Goal: Task Accomplishment & Management: Use online tool/utility

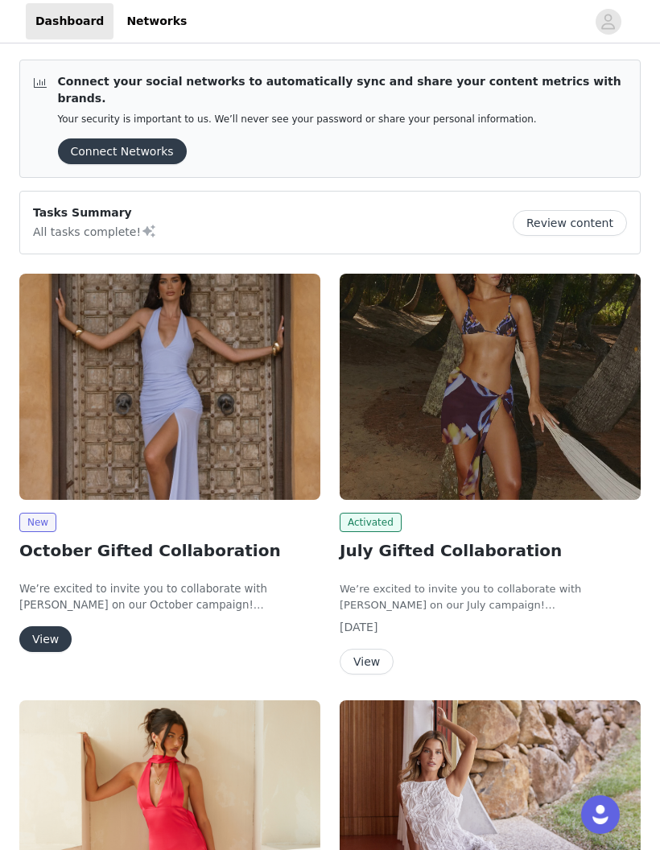
click at [242, 374] on img at bounding box center [169, 387] width 301 height 226
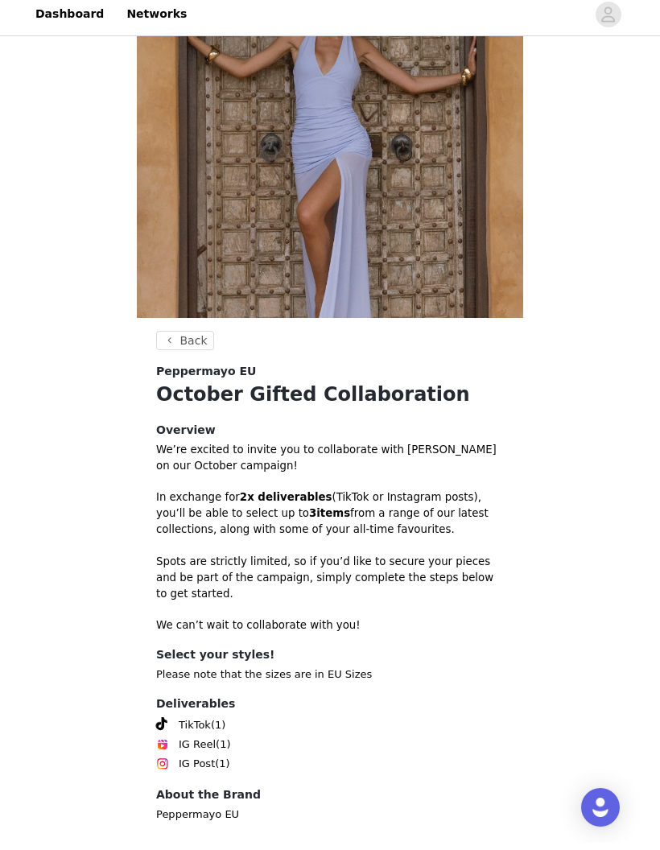
scroll to position [172, 0]
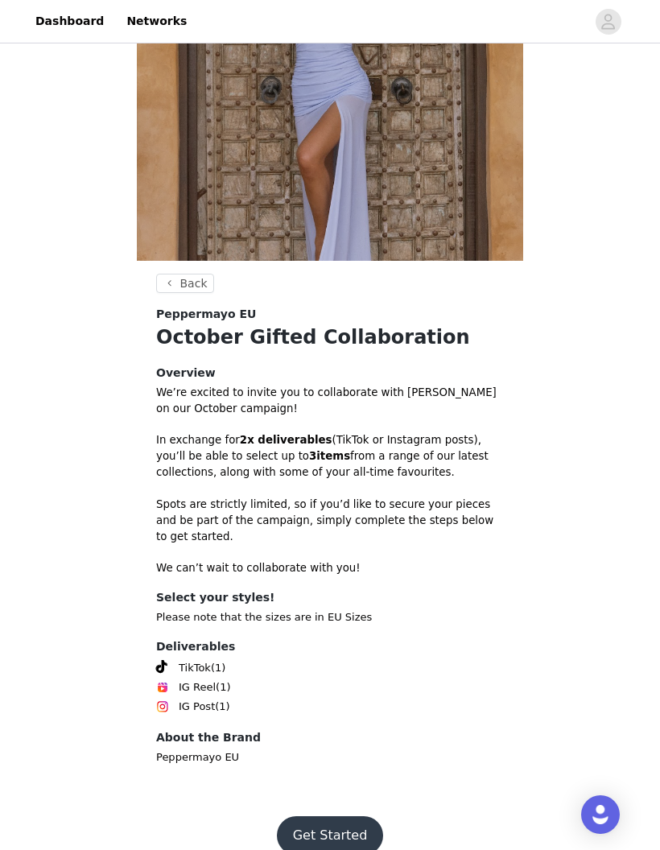
click at [352, 817] on button "Get Started" at bounding box center [330, 836] width 107 height 39
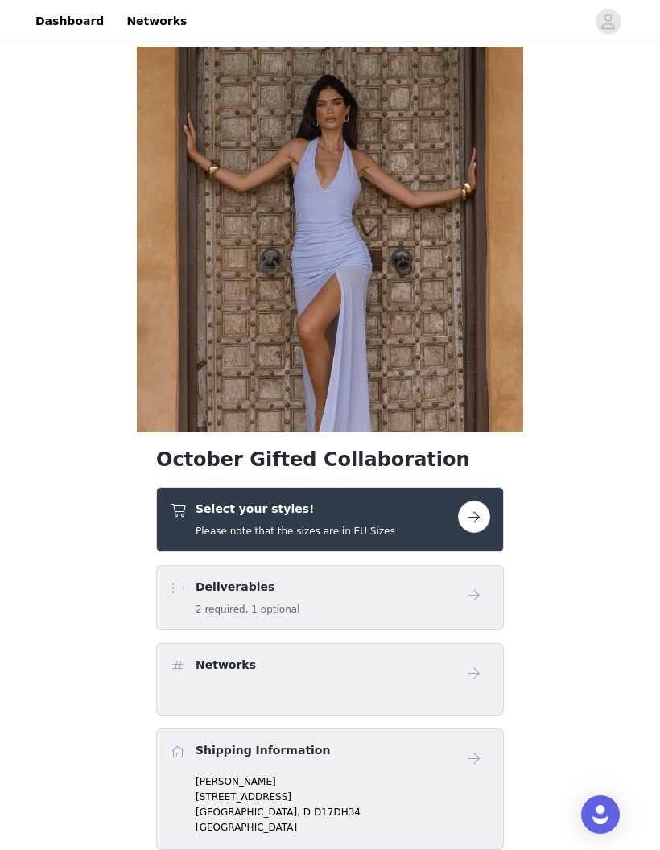
click at [480, 519] on button "button" at bounding box center [474, 517] width 32 height 32
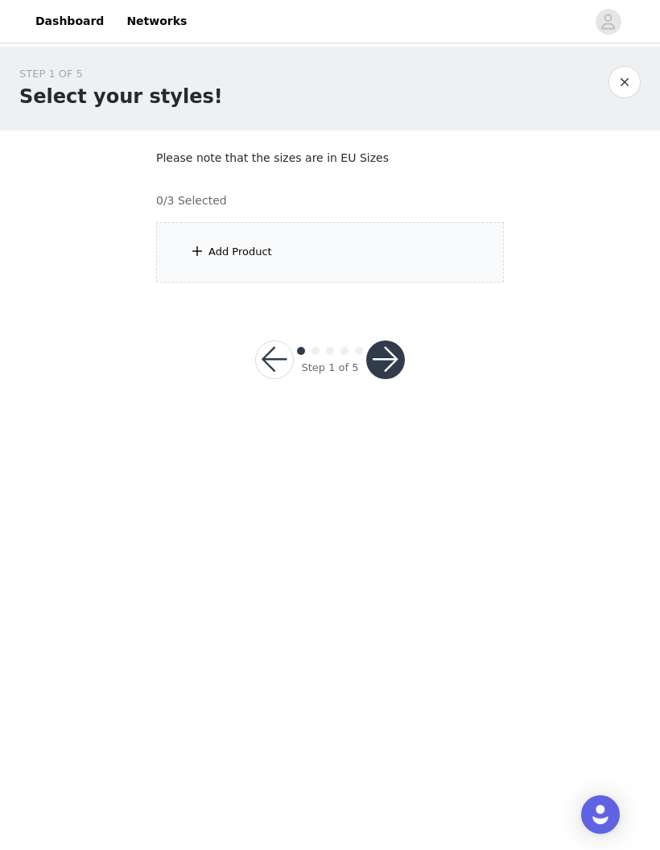
click at [233, 257] on div "Add Product" at bounding box center [241, 252] width 64 height 16
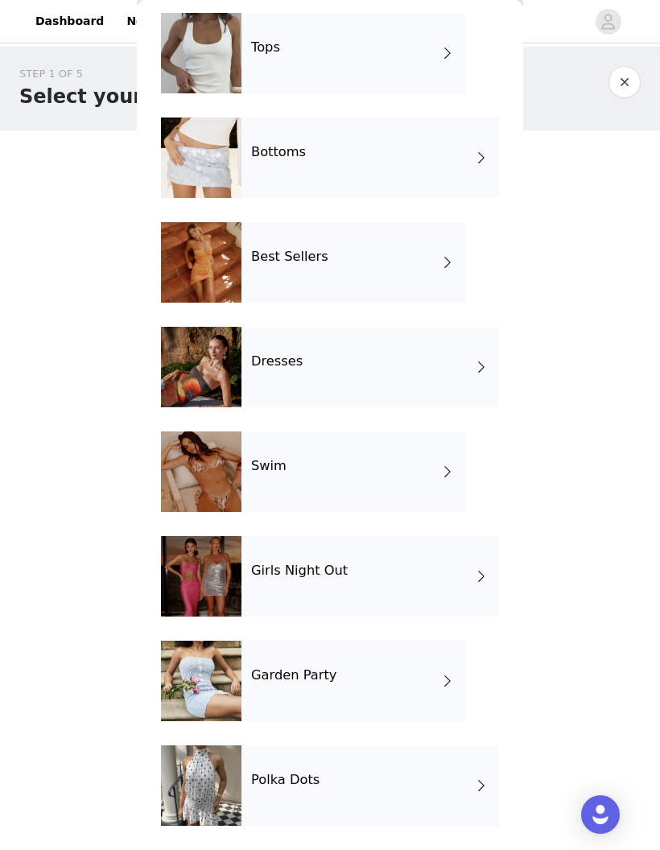
scroll to position [68, 0]
click at [465, 800] on div "Polka Dots" at bounding box center [371, 786] width 258 height 81
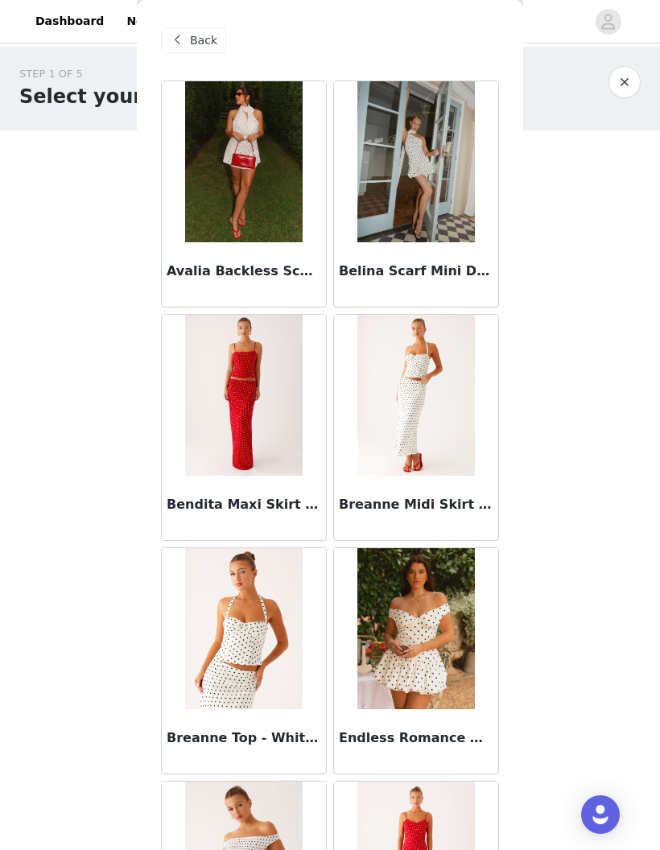
scroll to position [0, 0]
click at [206, 49] on div "Back" at bounding box center [193, 40] width 65 height 26
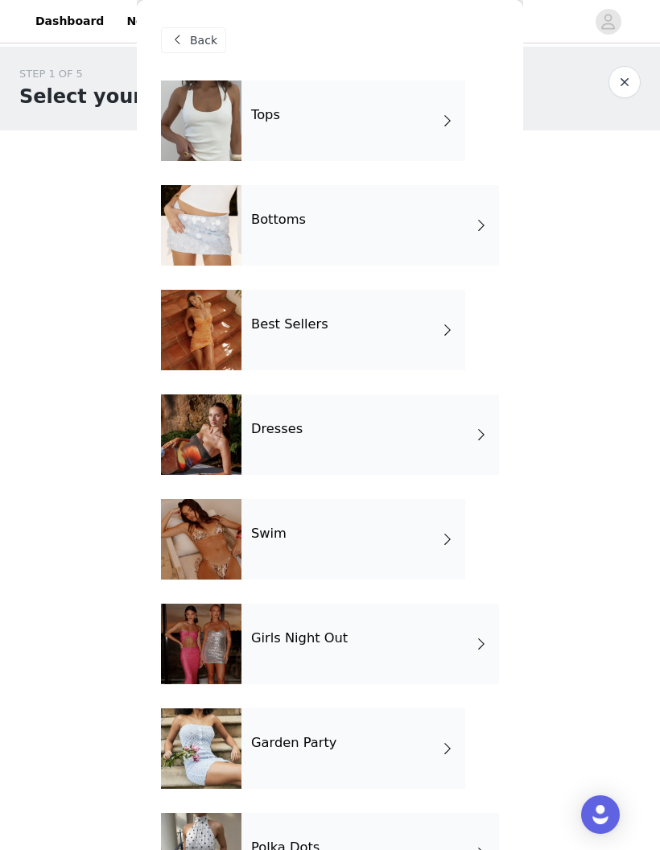
click at [464, 134] on div "Tops" at bounding box center [354, 121] width 224 height 81
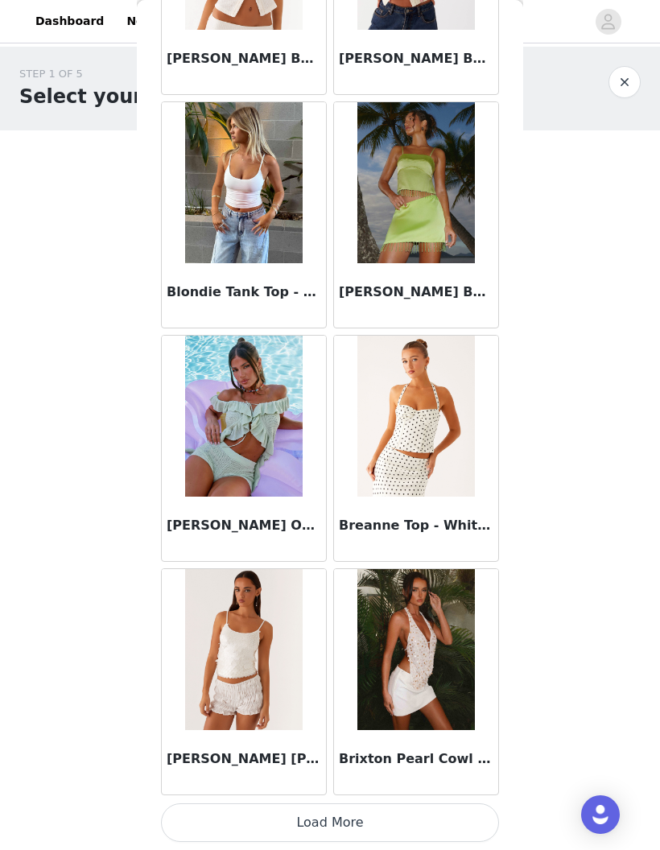
scroll to position [1614, 0]
click at [343, 826] on button "Load More" at bounding box center [330, 823] width 338 height 39
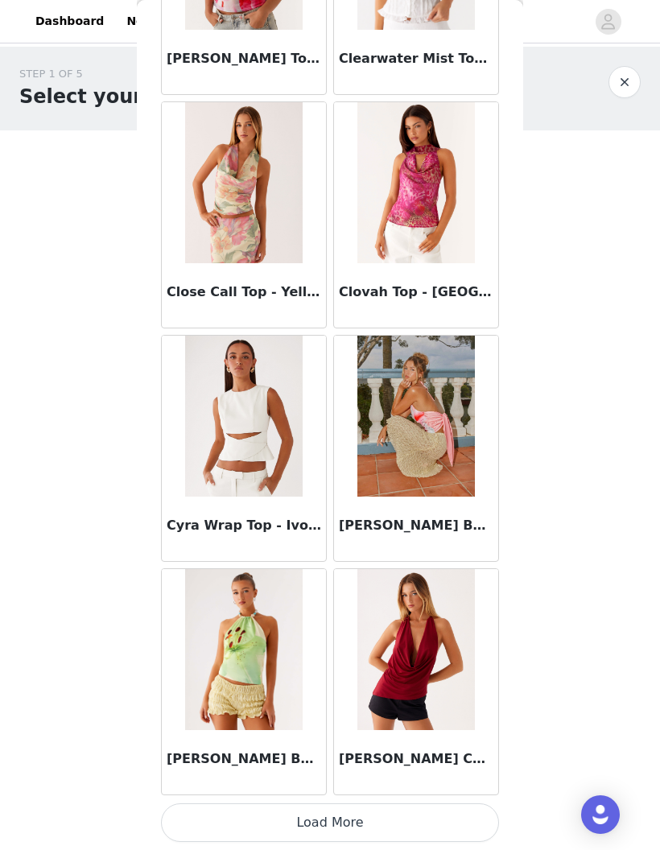
scroll to position [3949, 0]
click at [406, 808] on button "Load More" at bounding box center [330, 823] width 338 height 39
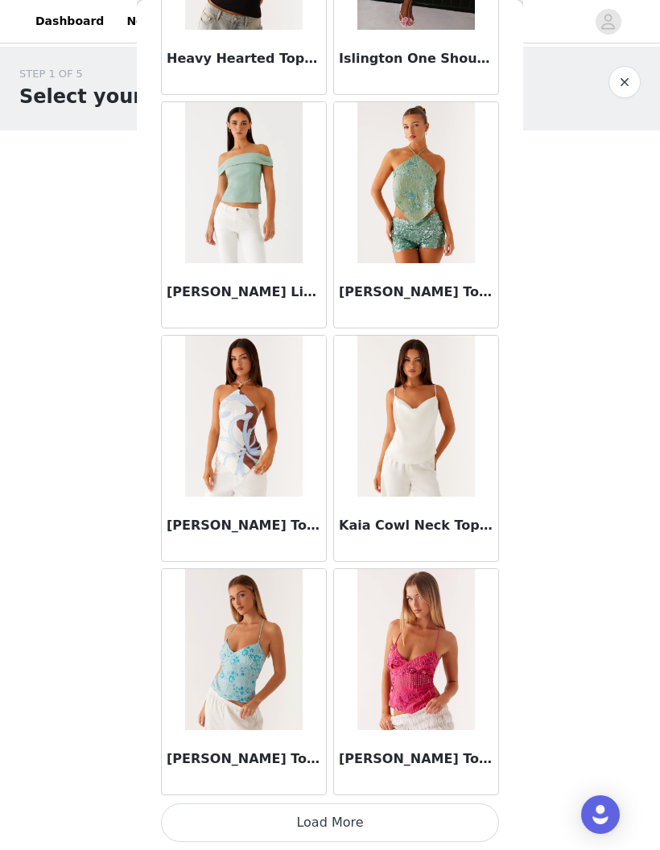
click at [412, 815] on button "Load More" at bounding box center [330, 823] width 338 height 39
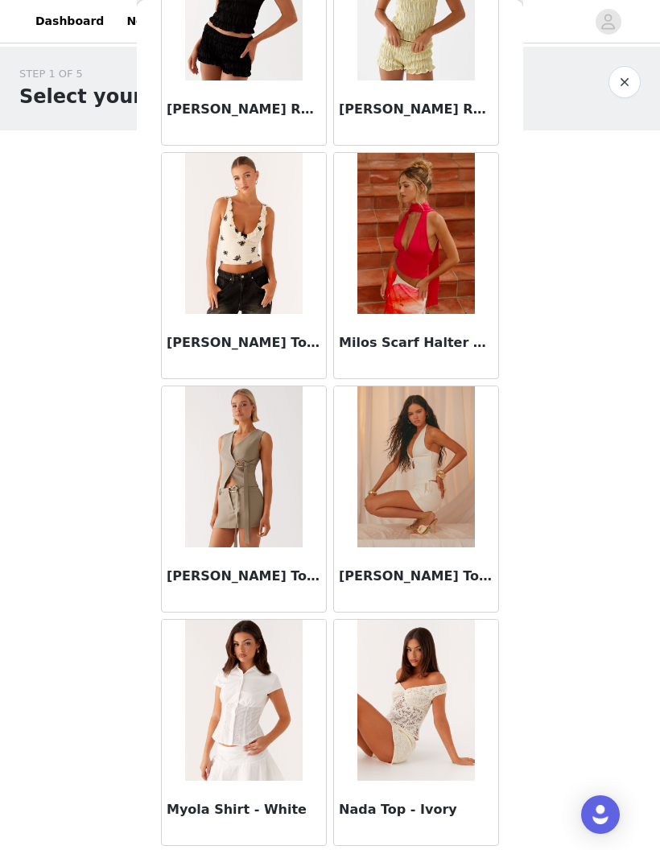
scroll to position [8388, 0]
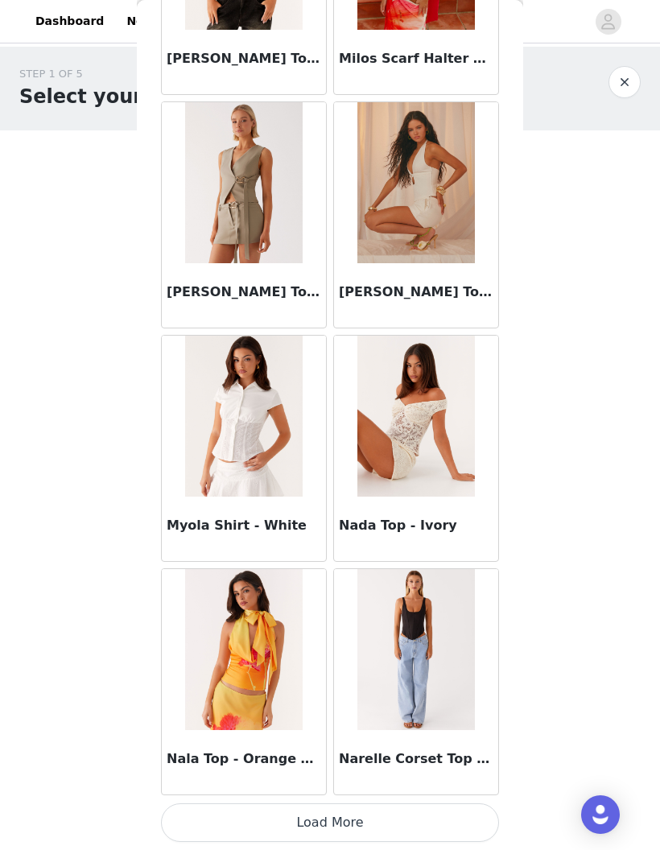
click at [376, 818] on button "Load More" at bounding box center [330, 823] width 338 height 39
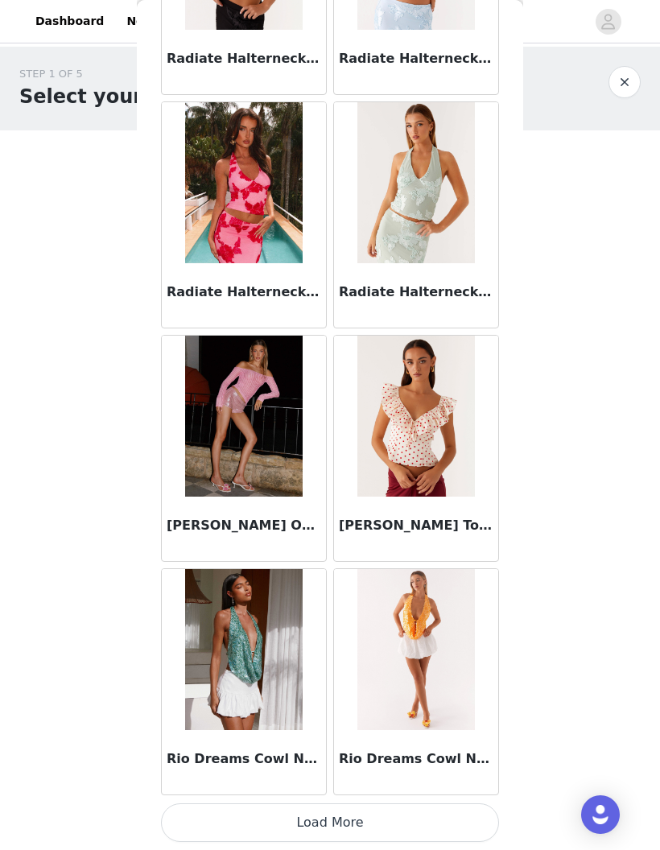
scroll to position [10956, 0]
click at [349, 822] on button "Load More" at bounding box center [330, 823] width 338 height 39
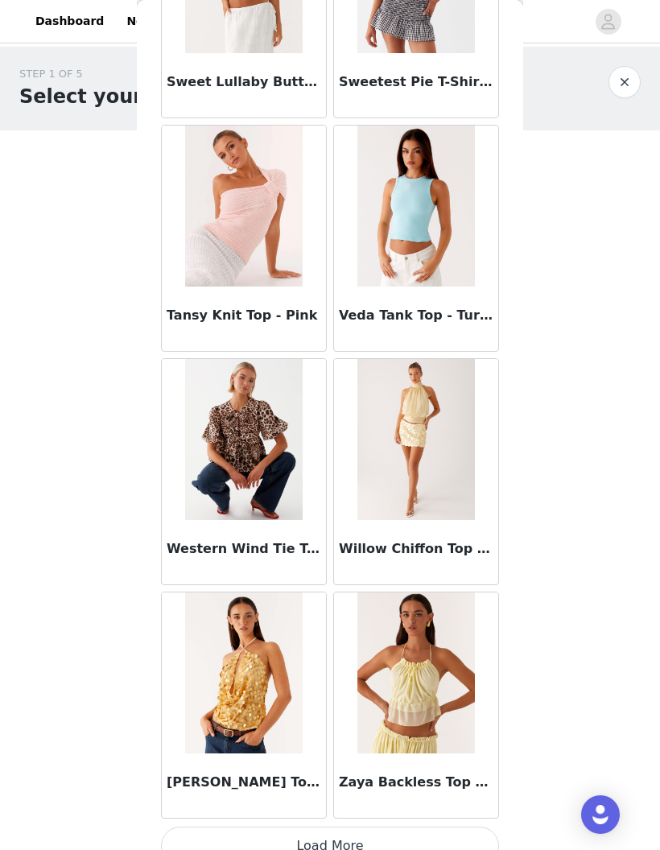
scroll to position [13291, 0]
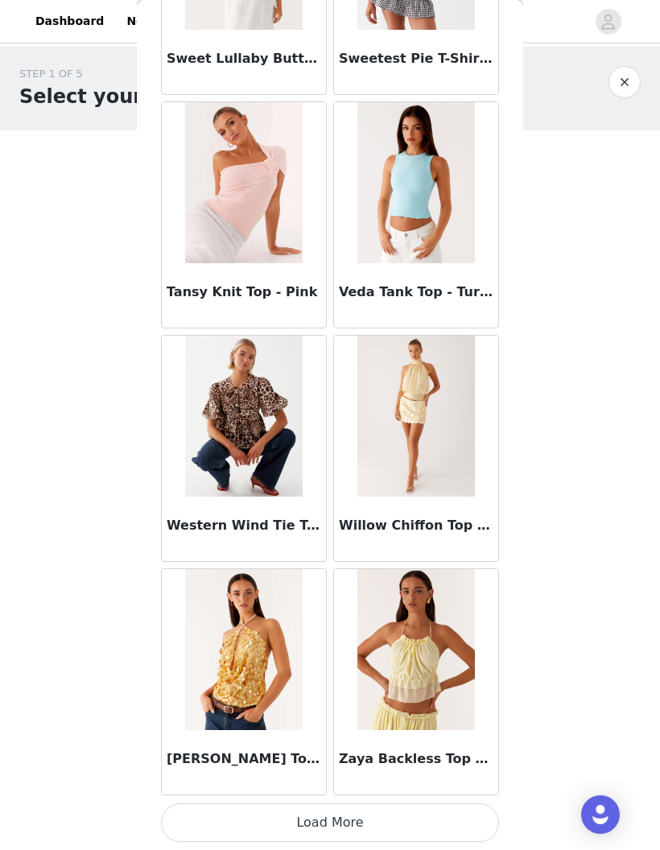
click at [358, 817] on button "Load More" at bounding box center [330, 823] width 338 height 39
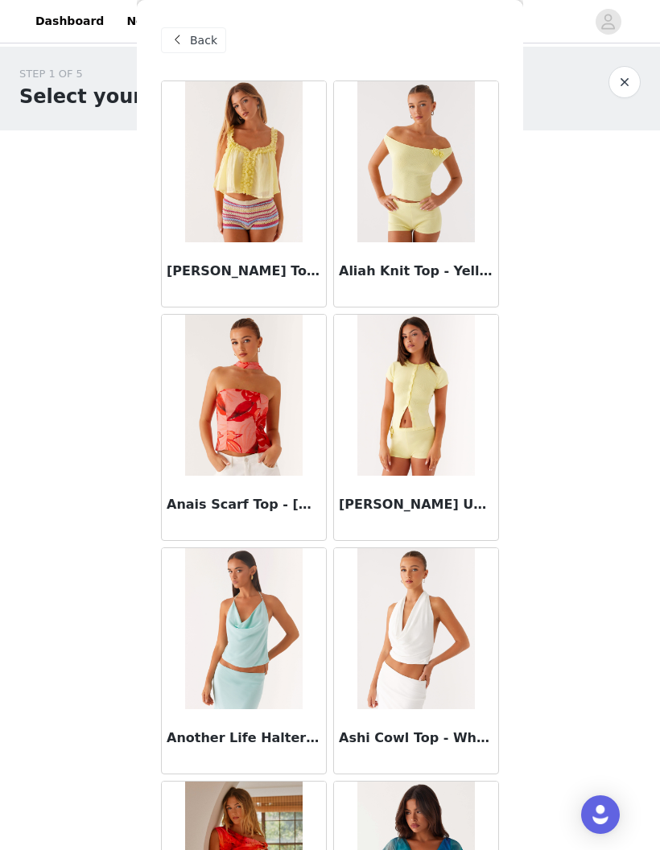
scroll to position [0, 0]
click at [201, 39] on span "Back" at bounding box center [203, 40] width 27 height 17
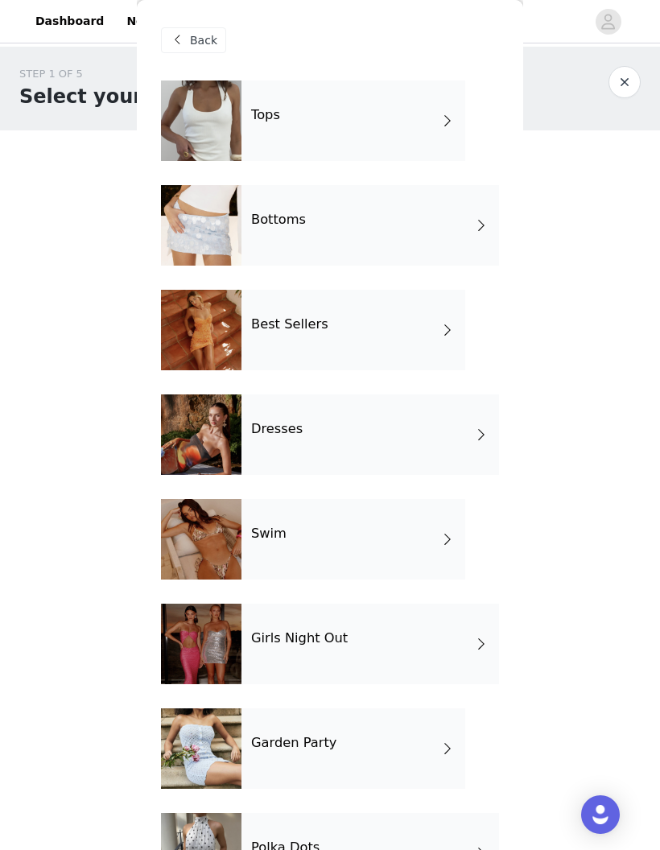
click at [468, 436] on div "Dresses" at bounding box center [371, 435] width 258 height 81
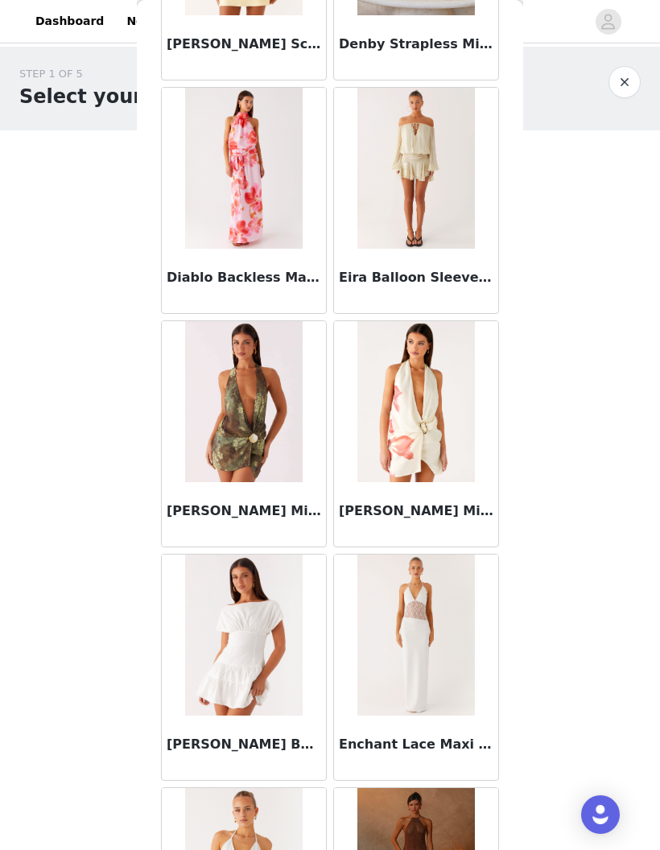
scroll to position [1430, 0]
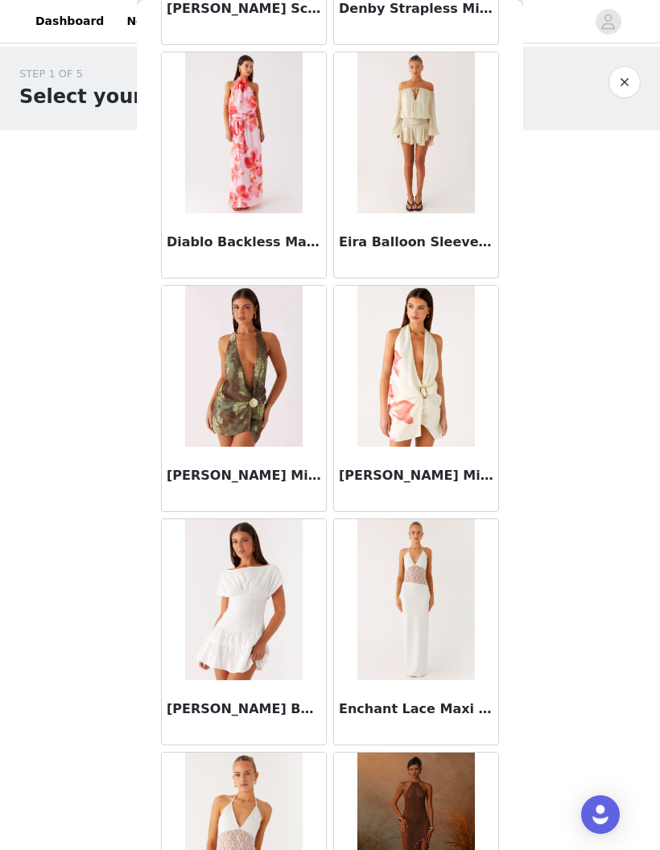
click at [423, 160] on img at bounding box center [416, 132] width 117 height 161
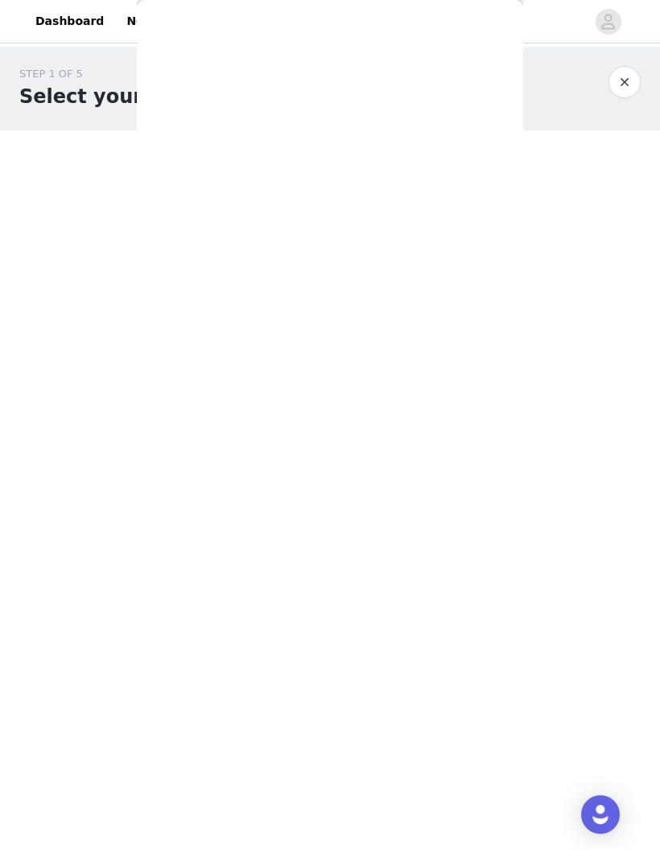
scroll to position [0, 0]
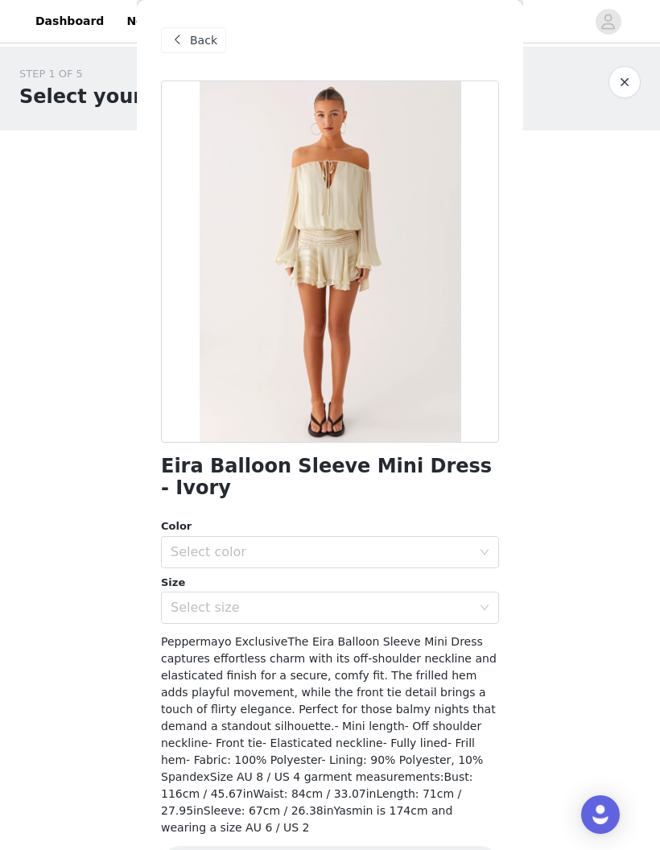
click at [211, 43] on span "Back" at bounding box center [203, 40] width 27 height 17
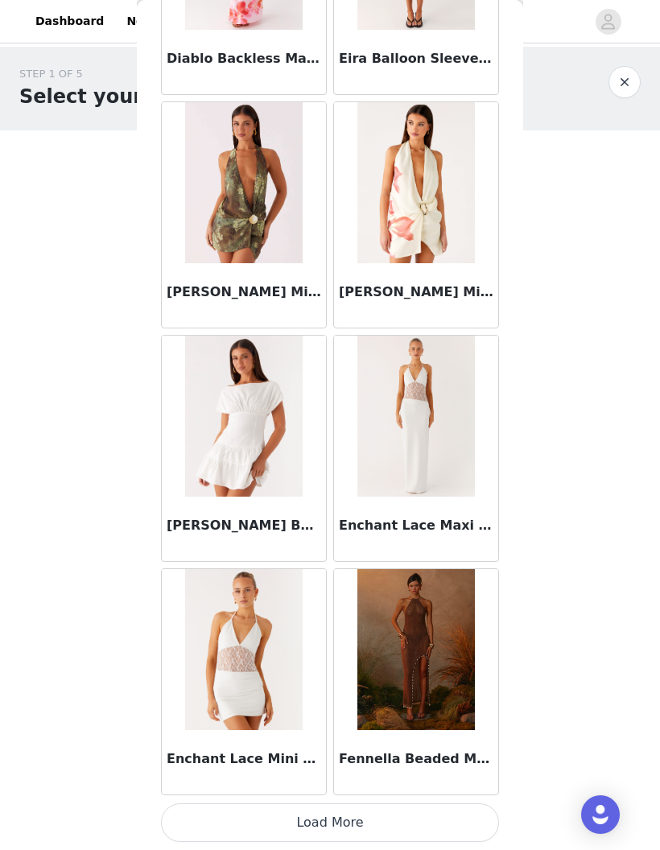
scroll to position [1614, 0]
click at [362, 815] on button "Load More" at bounding box center [330, 823] width 338 height 39
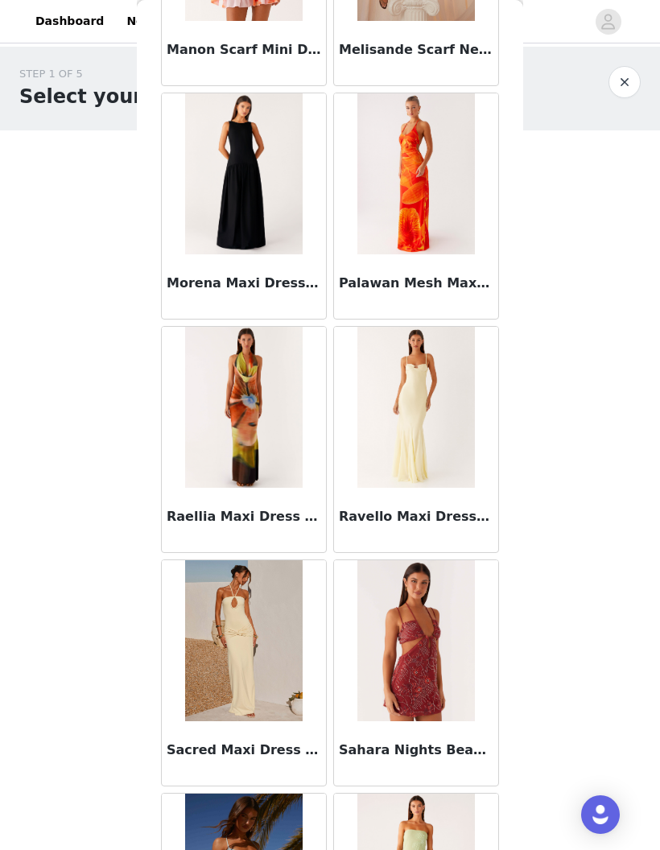
scroll to position [3746, 0]
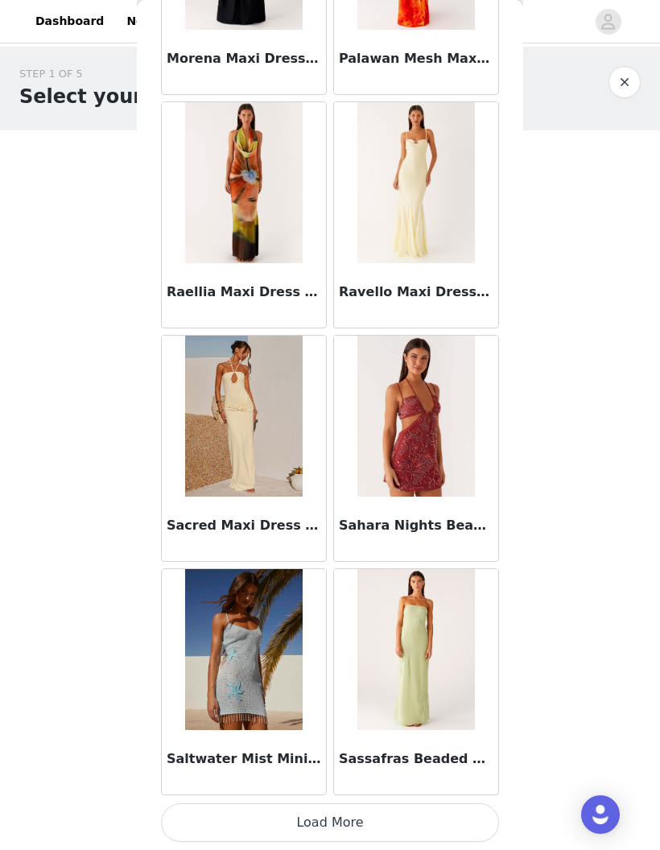
click at [372, 815] on button "Load More" at bounding box center [330, 823] width 338 height 39
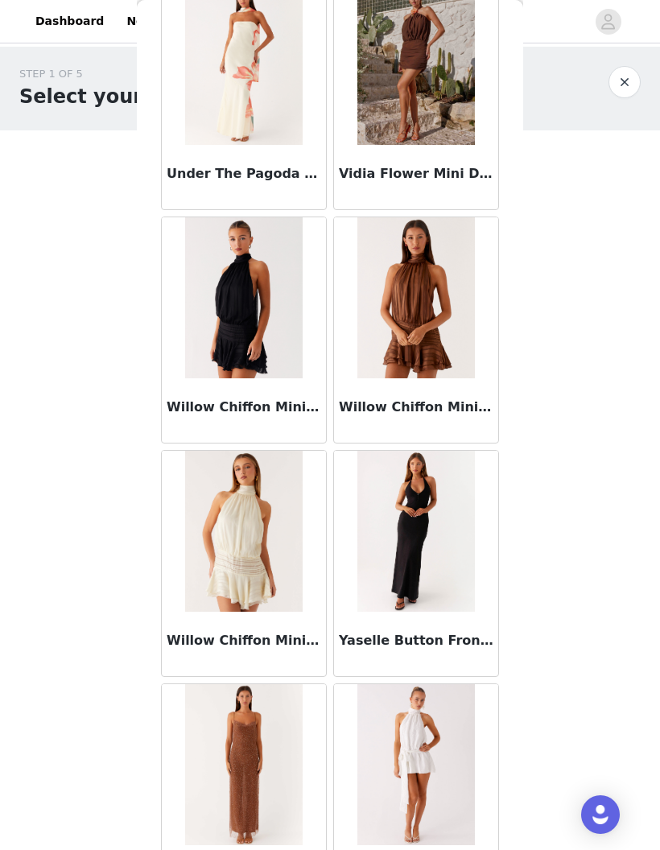
scroll to position [5578, 0]
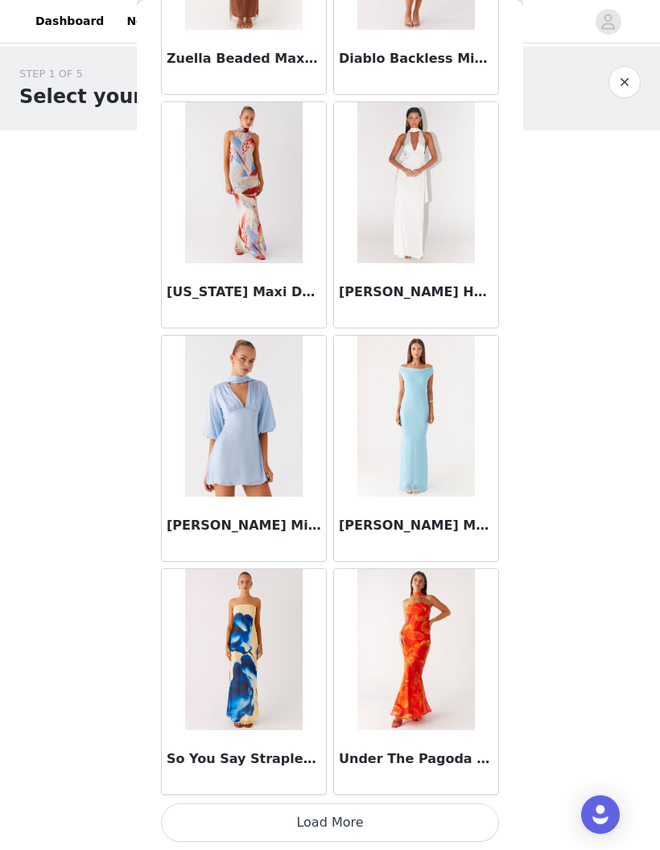
click at [365, 817] on button "Load More" at bounding box center [330, 823] width 338 height 39
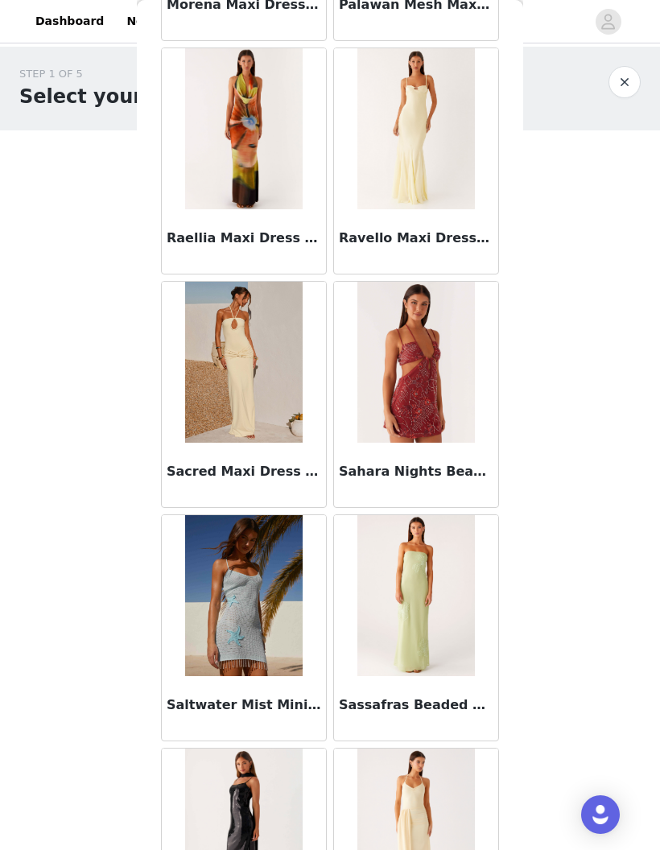
scroll to position [4005, 0]
